Goal: Complete application form

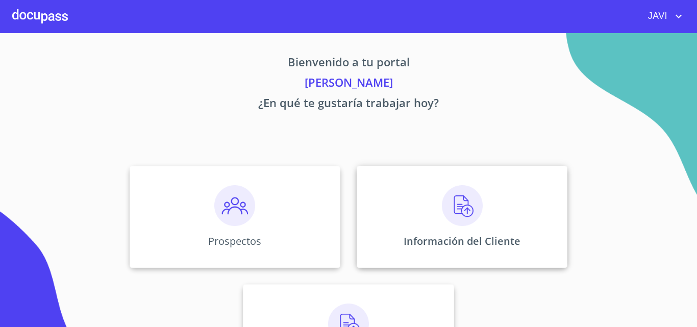
click at [458, 205] on img at bounding box center [462, 205] width 41 height 41
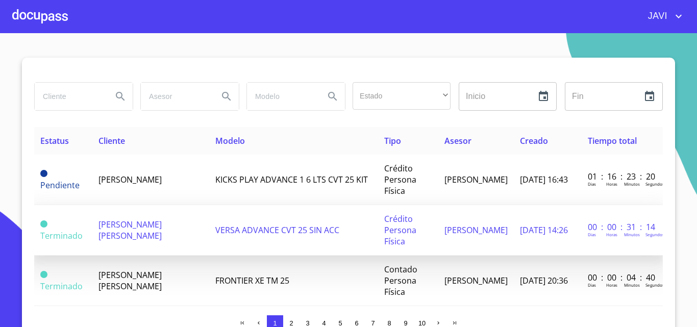
click at [144, 231] on td "[PERSON_NAME] [PERSON_NAME]" at bounding box center [150, 230] width 117 height 51
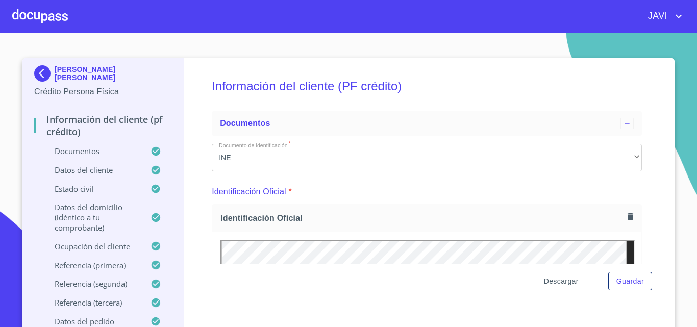
click at [558, 281] on span "Descargar" at bounding box center [561, 281] width 35 height 13
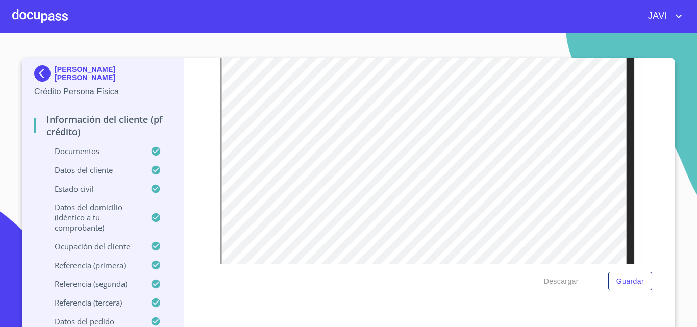
scroll to position [255, 0]
click at [553, 281] on span "Descargar" at bounding box center [561, 281] width 35 height 13
click at [29, 19] on div at bounding box center [40, 16] width 56 height 33
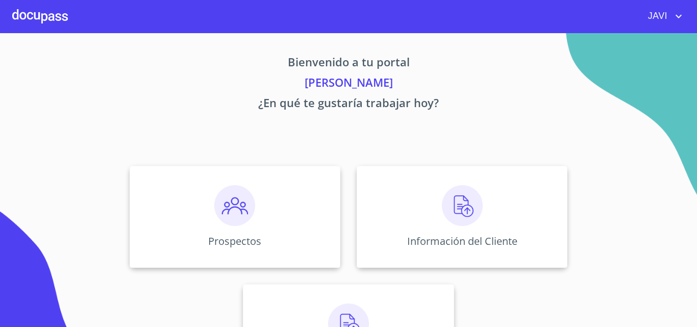
click at [31, 18] on div at bounding box center [40, 16] width 56 height 33
click at [461, 205] on img at bounding box center [462, 205] width 41 height 41
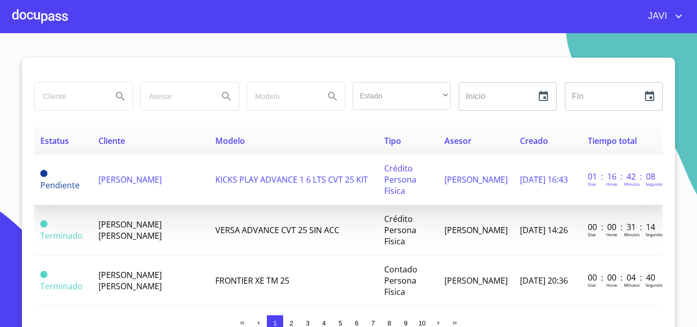
click at [257, 179] on span "KICKS PLAY ADVANCE 1 6 LTS CVT 25 KIT" at bounding box center [291, 179] width 153 height 11
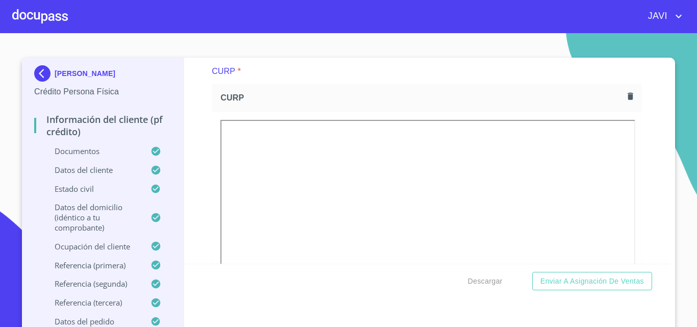
scroll to position [2297, 0]
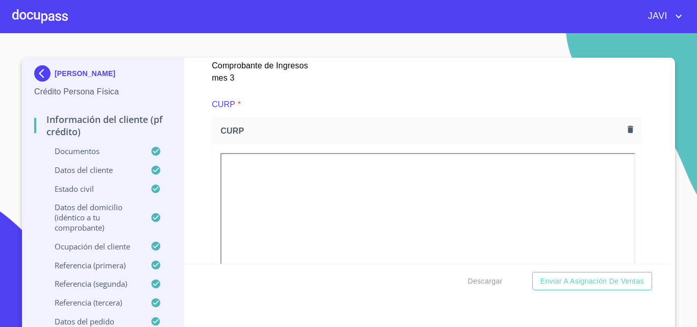
click at [628, 133] on icon "button" at bounding box center [631, 129] width 6 height 7
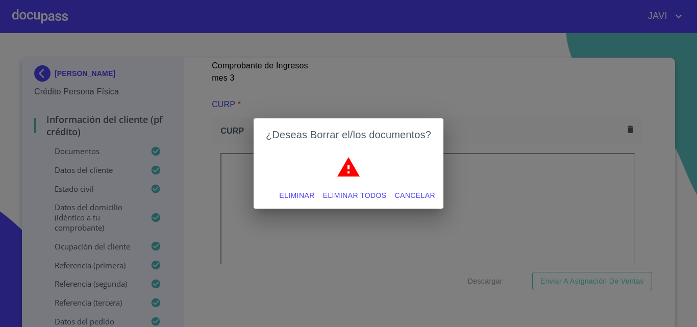
click at [364, 195] on span "Eliminar todos" at bounding box center [355, 195] width 64 height 13
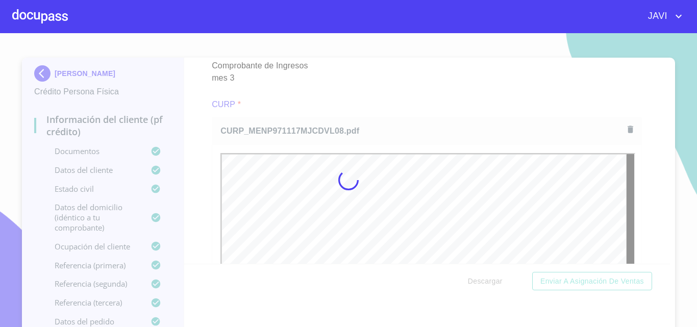
scroll to position [0, 0]
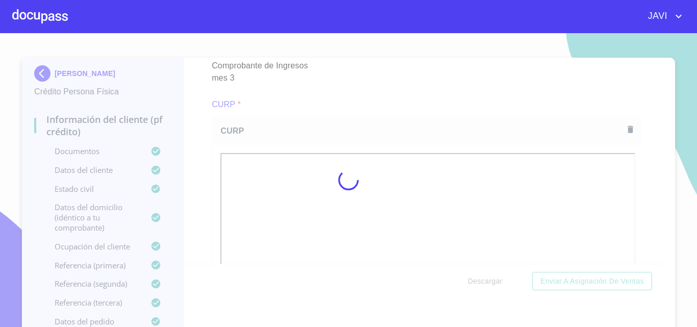
drag, startPoint x: 194, startPoint y: 136, endPoint x: 437, endPoint y: 121, distance: 243.4
click at [194, 136] on div at bounding box center [348, 180] width 697 height 294
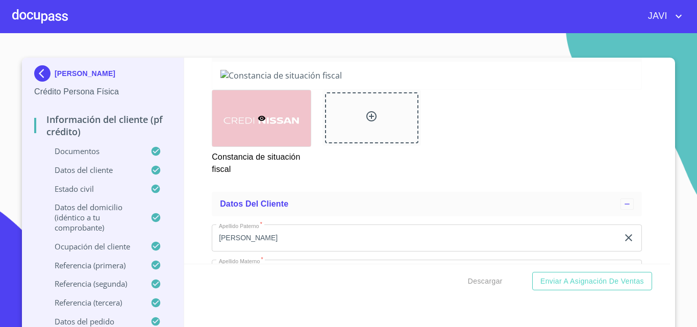
scroll to position [2705, 0]
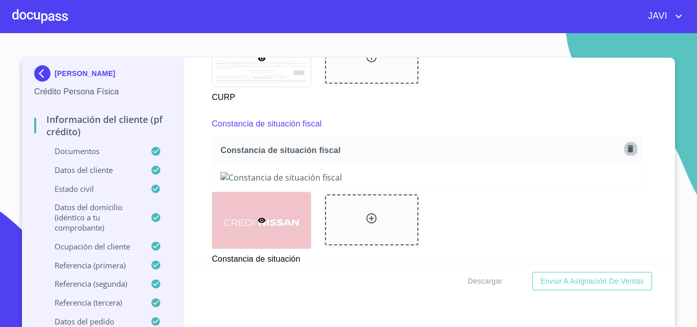
click at [628, 152] on icon "button" at bounding box center [631, 148] width 6 height 7
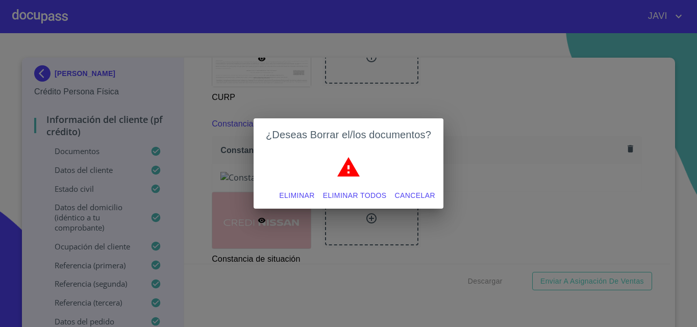
click at [361, 194] on span "Eliminar todos" at bounding box center [355, 195] width 64 height 13
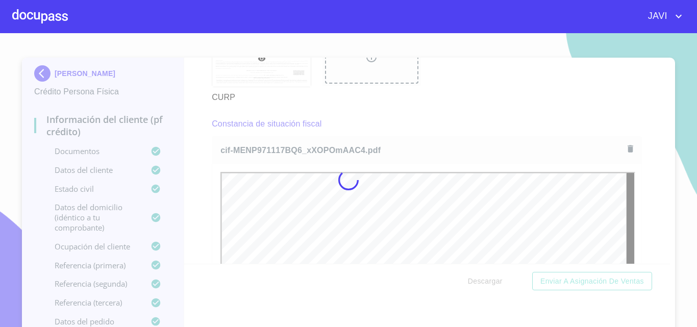
scroll to position [0, 0]
drag, startPoint x: 193, startPoint y: 149, endPoint x: 385, endPoint y: 117, distance: 194.5
click at [193, 149] on div at bounding box center [348, 180] width 697 height 294
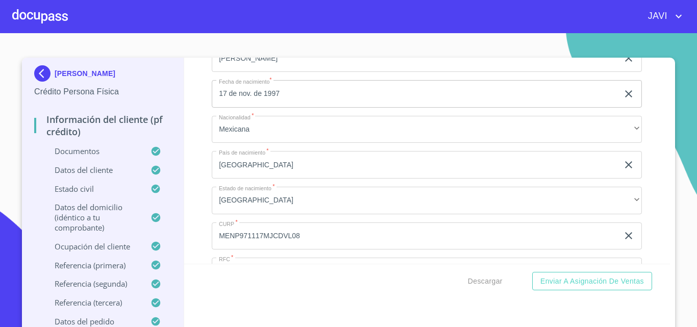
scroll to position [3368, 0]
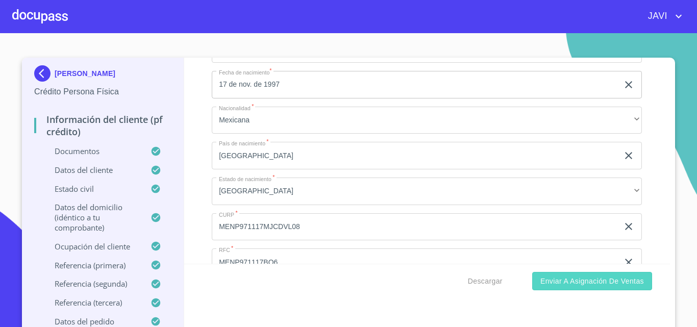
click at [581, 283] on span "Enviar a Asignación de Ventas" at bounding box center [592, 281] width 104 height 13
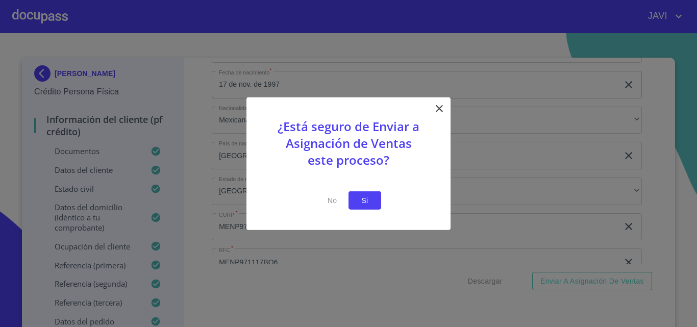
click at [361, 200] on span "Si" at bounding box center [365, 200] width 16 height 13
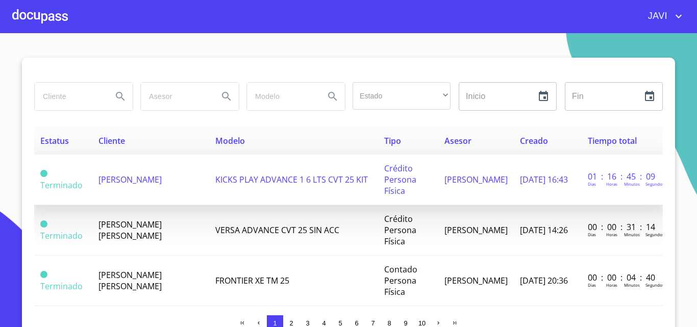
click at [131, 185] on span "[PERSON_NAME]" at bounding box center [129, 179] width 63 height 11
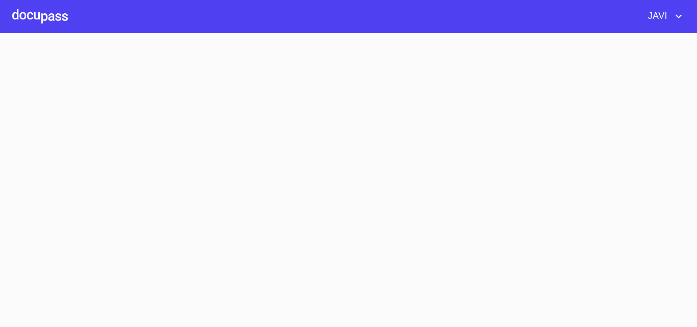
click at [131, 185] on section at bounding box center [348, 180] width 697 height 294
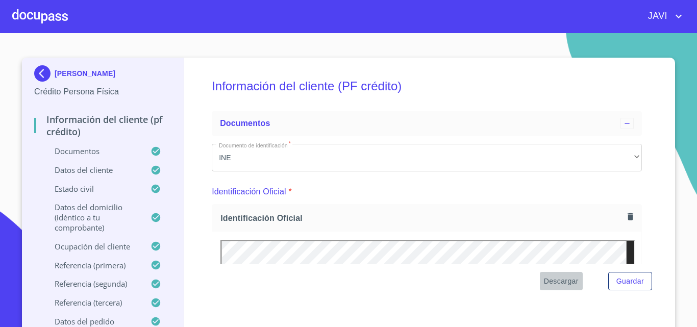
click at [565, 284] on span "Descargar" at bounding box center [561, 281] width 35 height 13
click at [30, 15] on div at bounding box center [40, 16] width 56 height 33
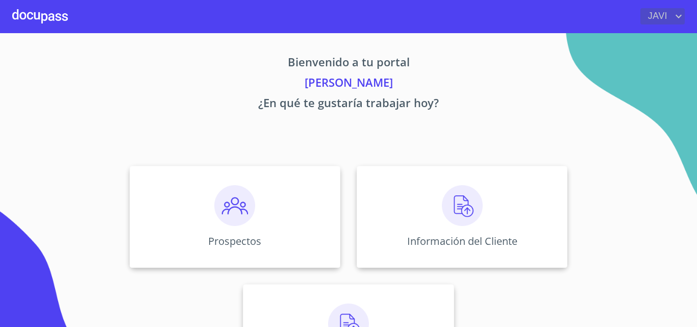
click at [677, 15] on icon "account of current user" at bounding box center [679, 16] width 12 height 12
click at [663, 26] on li "Salir" at bounding box center [668, 21] width 33 height 18
